Goal: Information Seeking & Learning: Find specific fact

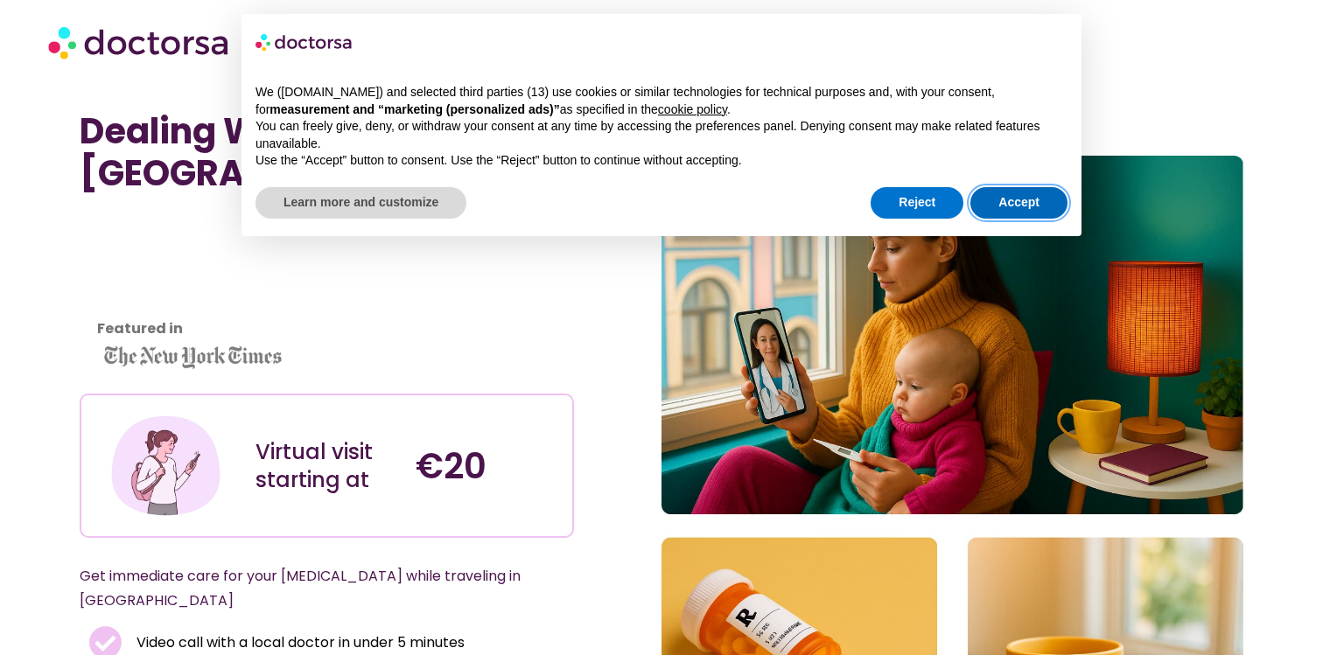
click at [1002, 198] on button "Accept" at bounding box center [1019, 203] width 97 height 32
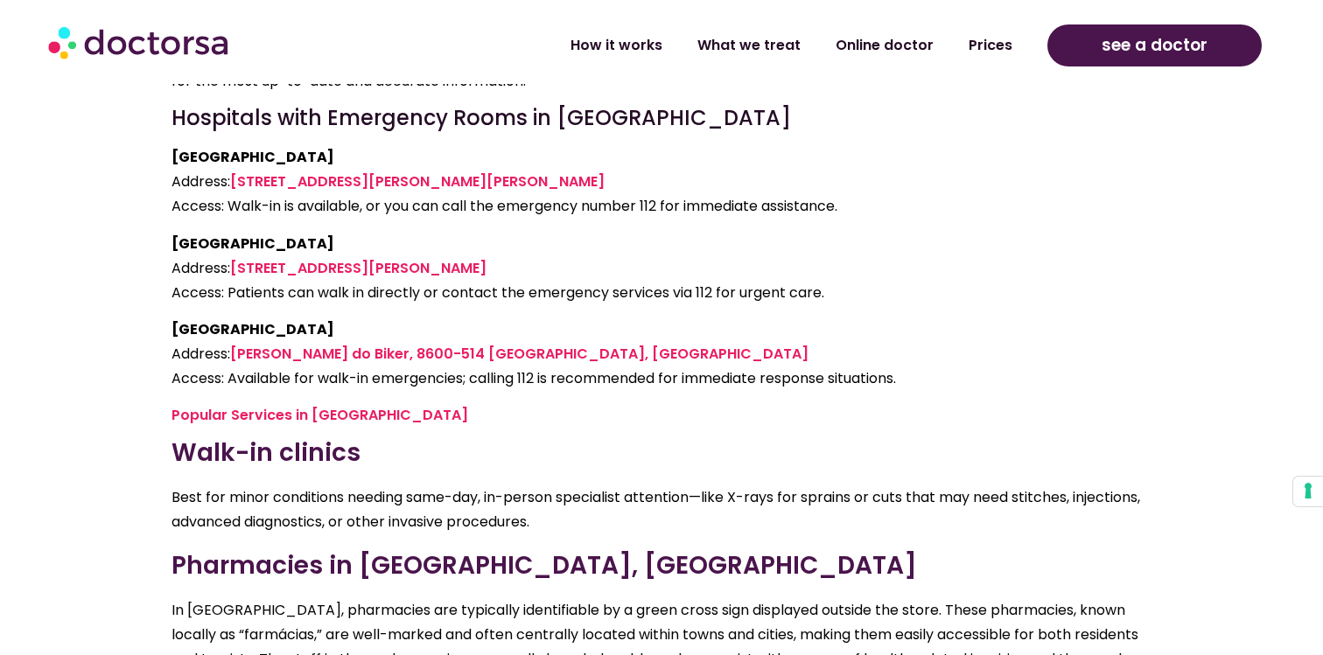
scroll to position [4068, 0]
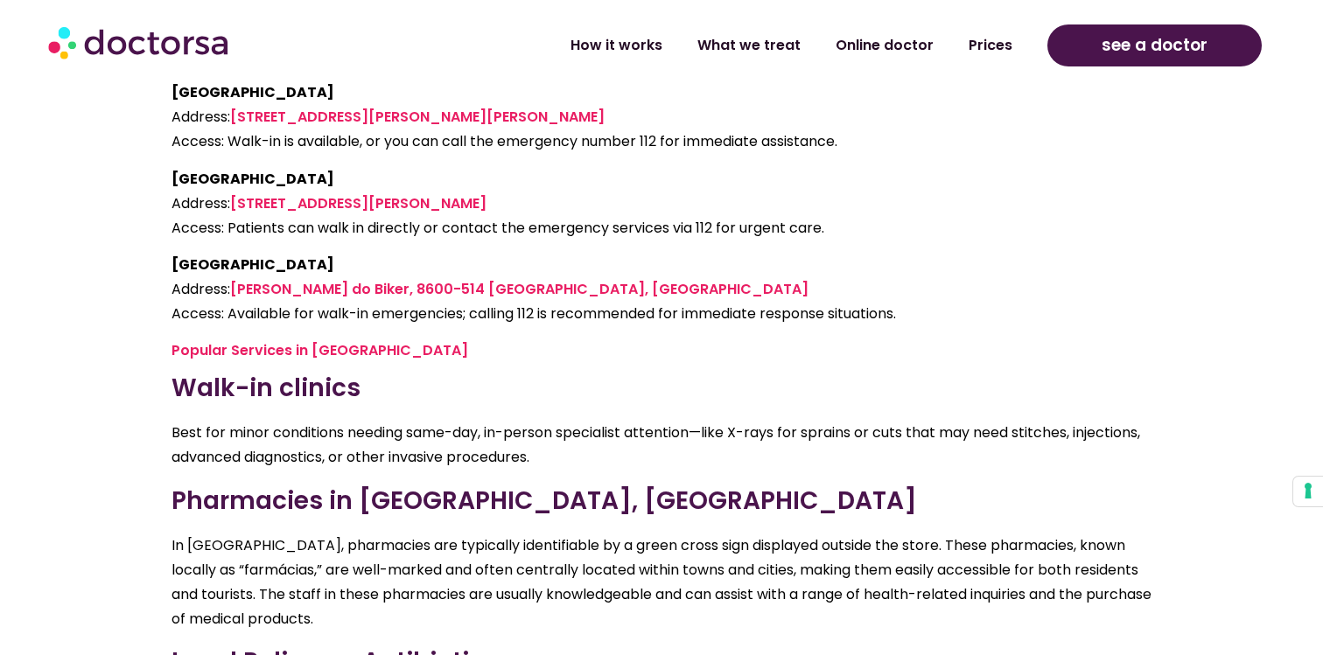
click at [181, 421] on p "Best for minor conditions needing same-day, in-person specialist attention—like…" at bounding box center [662, 445] width 980 height 49
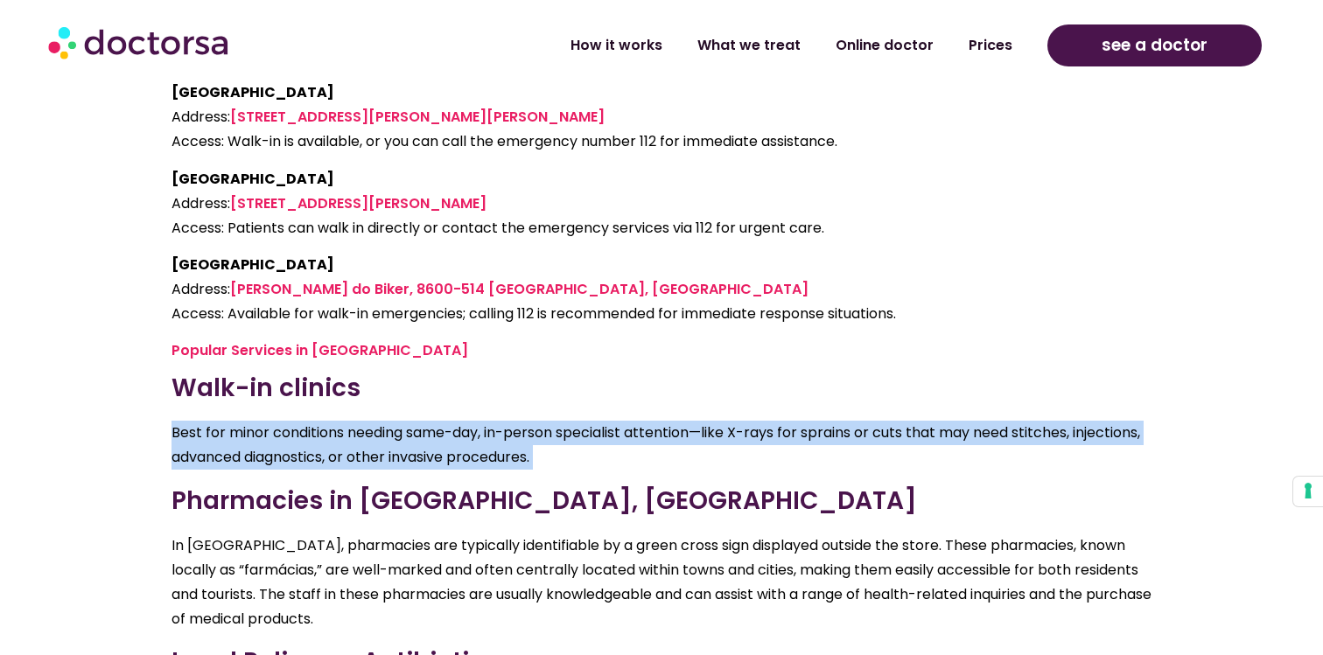
click at [130, 401] on section "A Tourist’s Guide to Medical Care in [GEOGRAPHIC_DATA] Online Consultations: Gr…" at bounding box center [661, 271] width 1323 height 1605
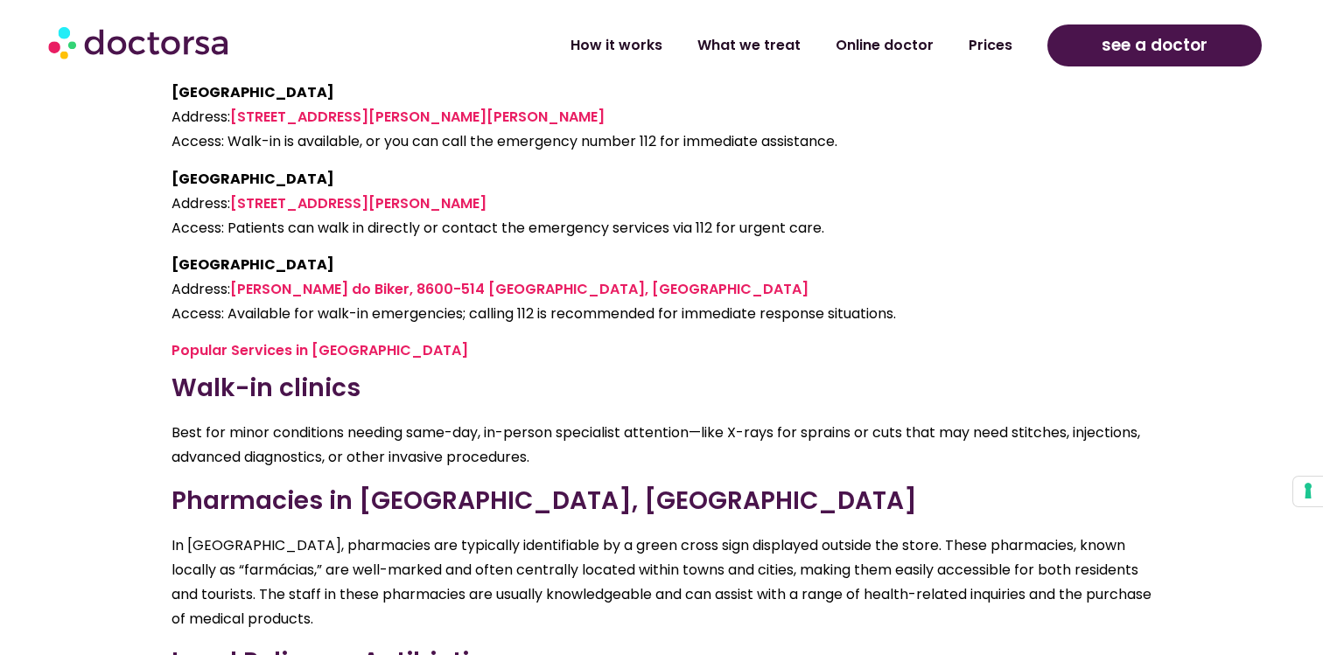
click at [130, 401] on section "A Tourist’s Guide to Medical Care in [GEOGRAPHIC_DATA] Online Consultations: Gr…" at bounding box center [661, 271] width 1323 height 1605
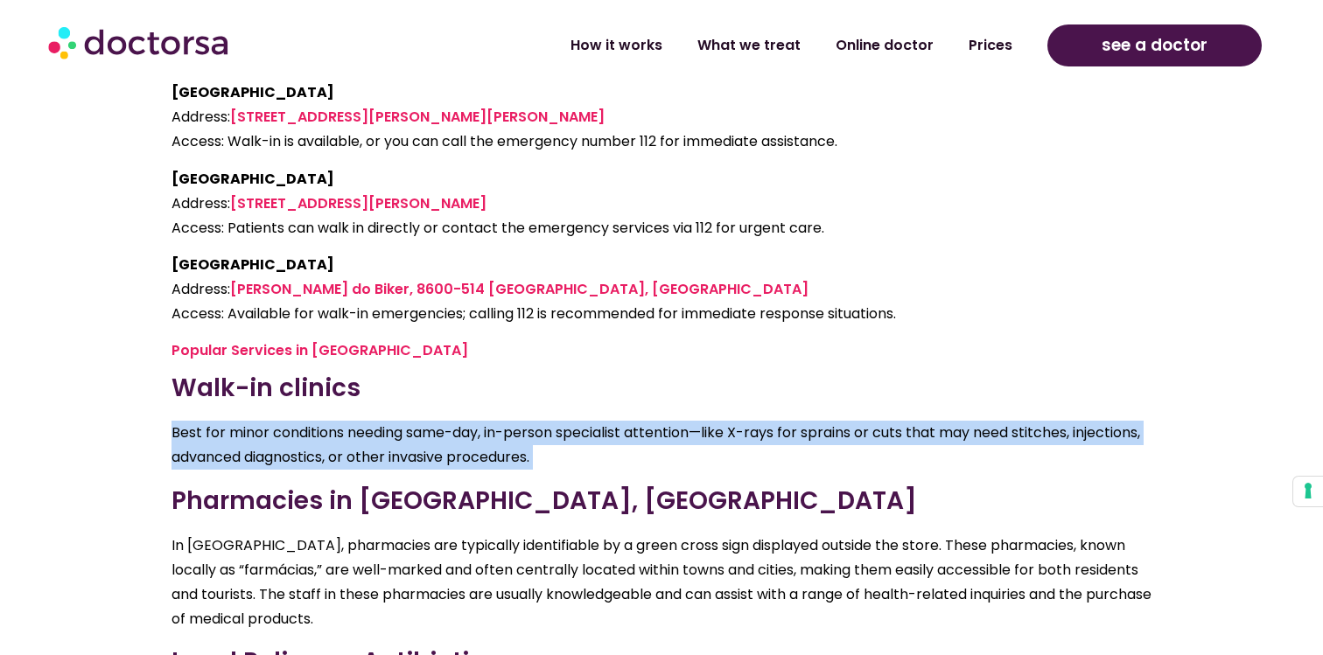
click at [130, 401] on section "A Tourist’s Guide to Medical Care in [GEOGRAPHIC_DATA] Online Consultations: Gr…" at bounding box center [661, 271] width 1323 height 1605
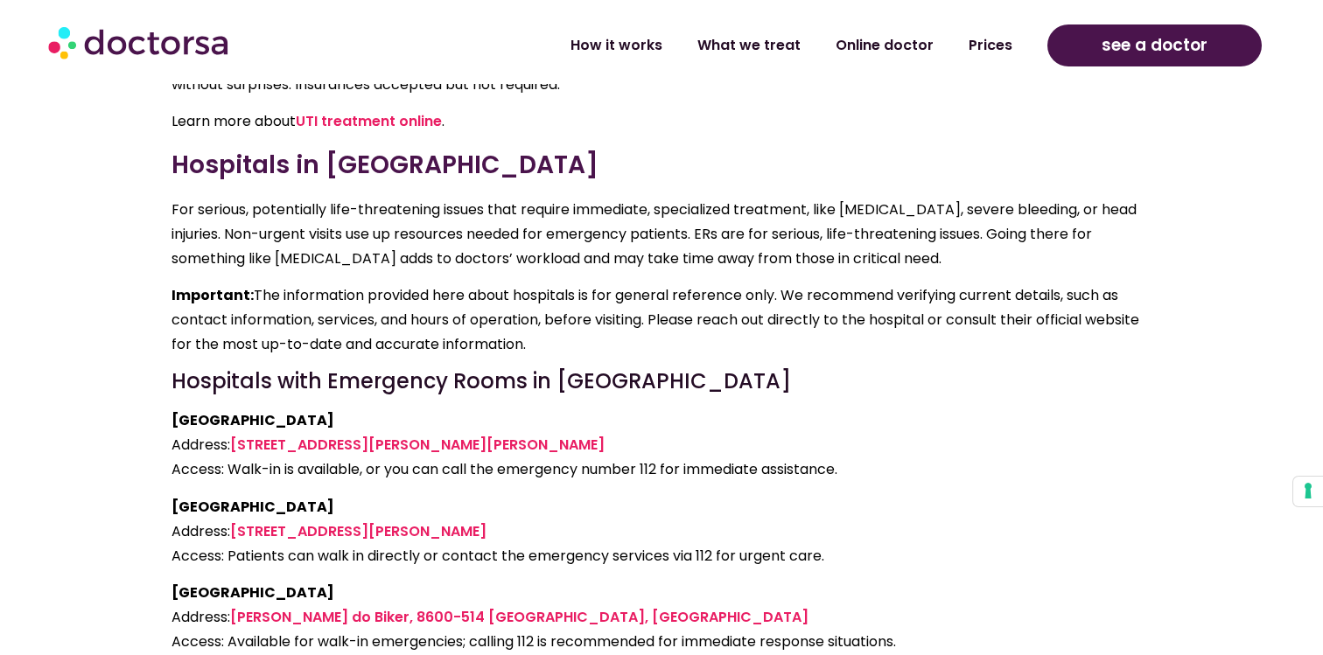
scroll to position [3741, 0]
click at [130, 401] on section "A Tourist’s Guide to Medical Care in [GEOGRAPHIC_DATA] Online Consultations: Gr…" at bounding box center [661, 598] width 1323 height 1605
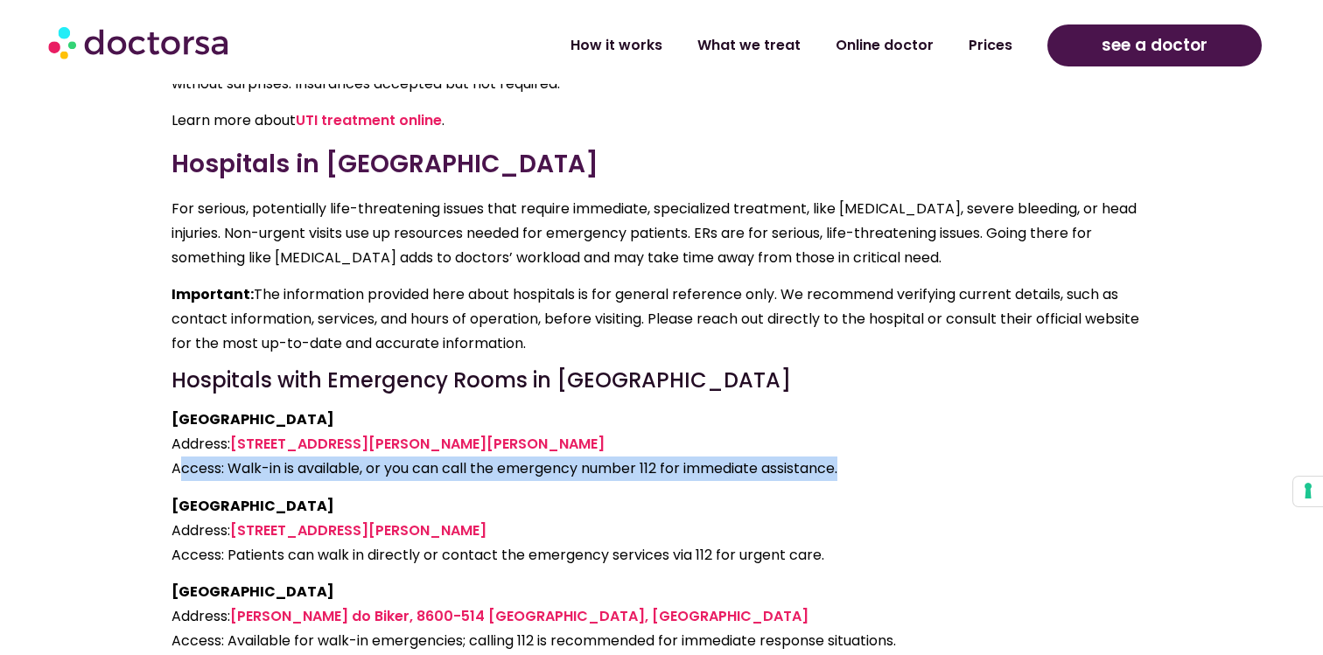
click at [130, 401] on section "A Tourist’s Guide to Medical Care in [GEOGRAPHIC_DATA] Online Consultations: Gr…" at bounding box center [661, 598] width 1323 height 1605
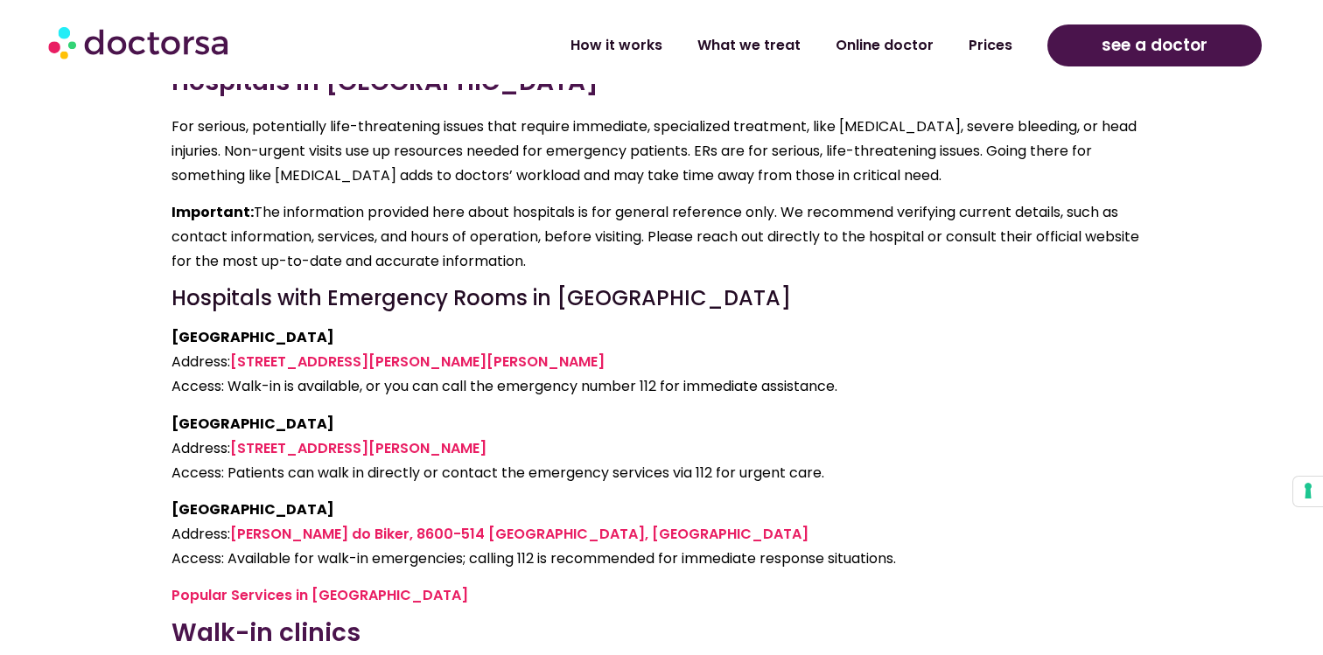
scroll to position [3837, 0]
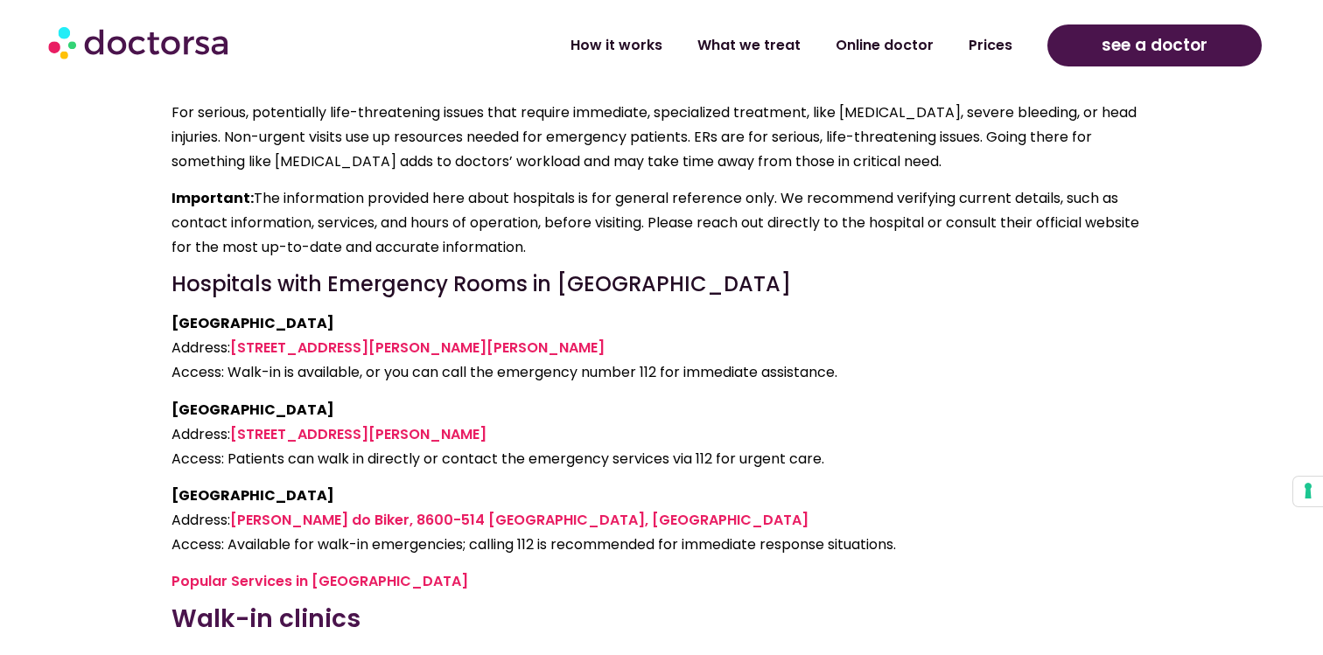
click at [130, 401] on section "A Tourist’s Guide to Medical Care in [GEOGRAPHIC_DATA] Online Consultations: Gr…" at bounding box center [661, 502] width 1323 height 1605
click at [210, 313] on strong "[GEOGRAPHIC_DATA]" at bounding box center [253, 323] width 163 height 20
copy strong "[GEOGRAPHIC_DATA]"
